Goal: Task Accomplishment & Management: Complete application form

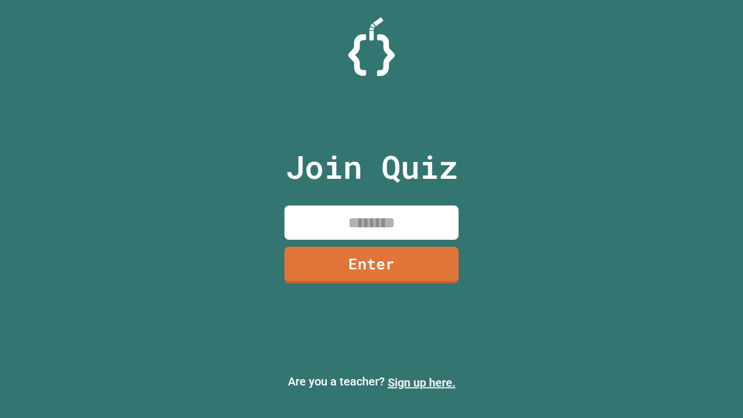
click at [421, 382] on link "Sign up here." at bounding box center [422, 382] width 68 height 14
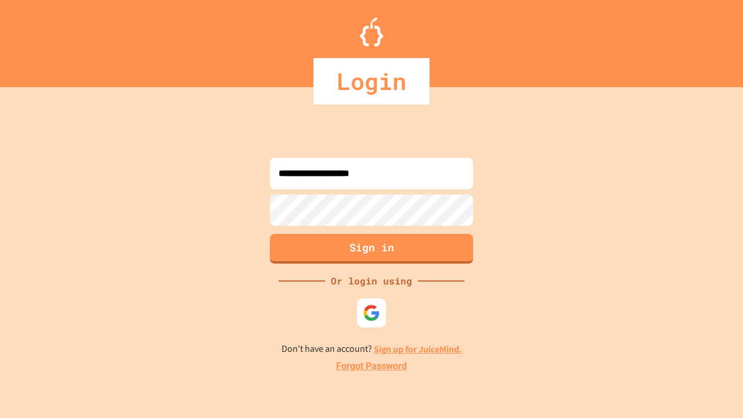
type input "**********"
